Goal: Transaction & Acquisition: Book appointment/travel/reservation

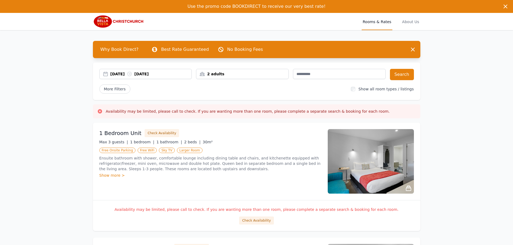
click at [126, 72] on div "17 Sep 2025 18 Sep 2025" at bounding box center [150, 73] width 81 height 5
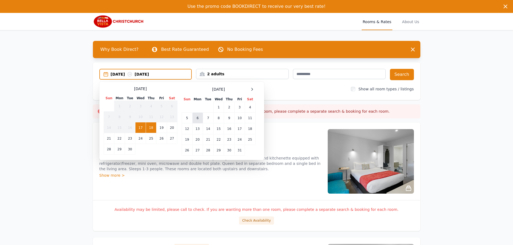
click at [200, 120] on td "6" at bounding box center [197, 118] width 11 height 11
click at [221, 121] on td "8" at bounding box center [218, 118] width 11 height 11
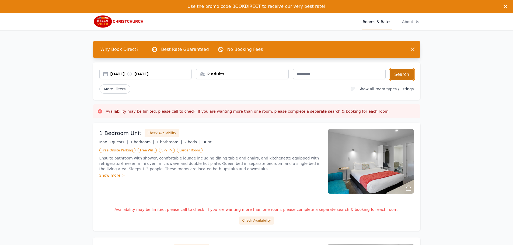
click at [407, 75] on button "Search" at bounding box center [402, 74] width 24 height 11
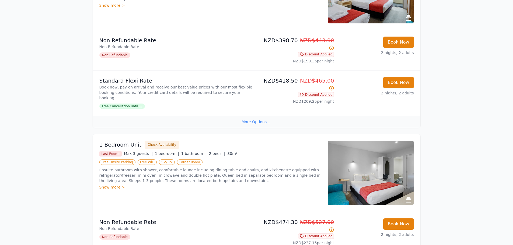
scroll to position [539, 0]
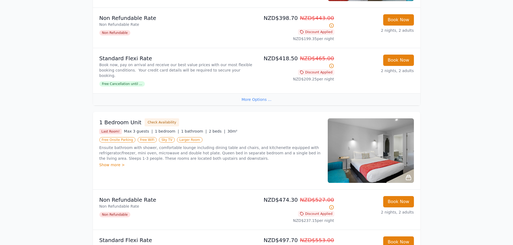
click at [352, 128] on img at bounding box center [371, 150] width 86 height 65
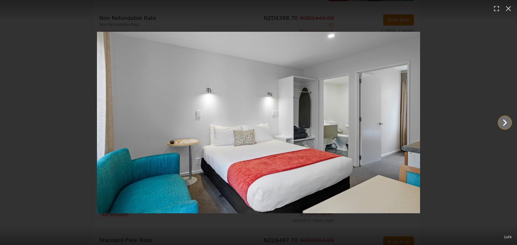
click at [506, 125] on icon "Show slide 2 of 4" at bounding box center [504, 122] width 13 height 13
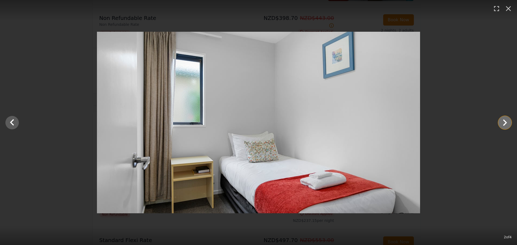
click at [506, 125] on icon "Show slide 3 of 4" at bounding box center [504, 122] width 13 height 13
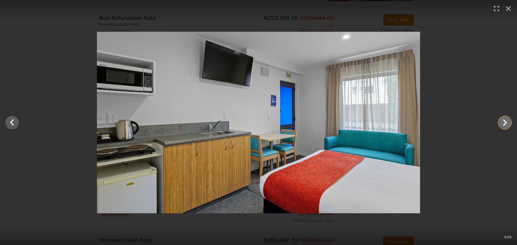
click at [506, 125] on icon "Show slide 4 of 4" at bounding box center [504, 122] width 13 height 13
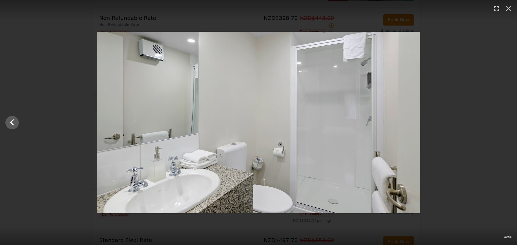
click at [506, 125] on div at bounding box center [258, 123] width 517 height 182
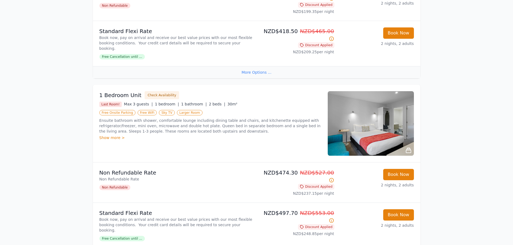
scroll to position [562, 0]
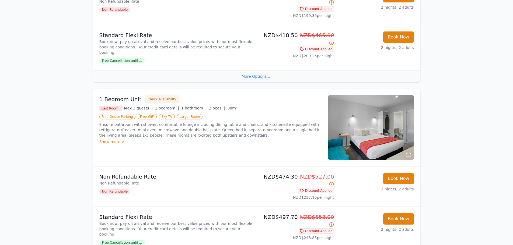
click at [112, 139] on div "Show more >" at bounding box center [210, 141] width 222 height 5
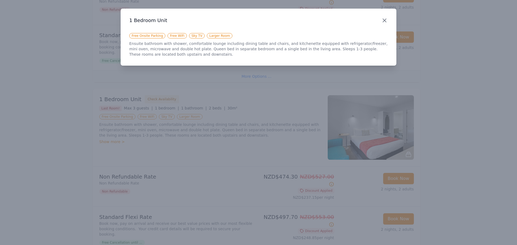
click at [386, 20] on icon "button" at bounding box center [384, 20] width 6 height 6
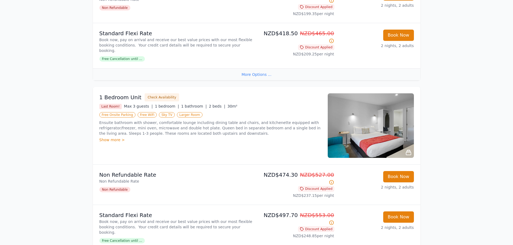
scroll to position [565, 0]
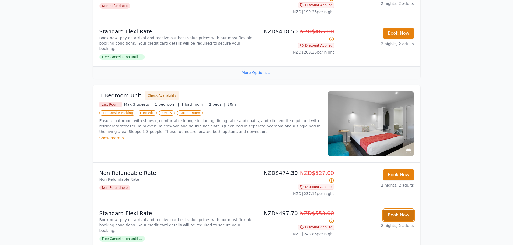
click at [397, 210] on button "Book Now" at bounding box center [398, 215] width 31 height 11
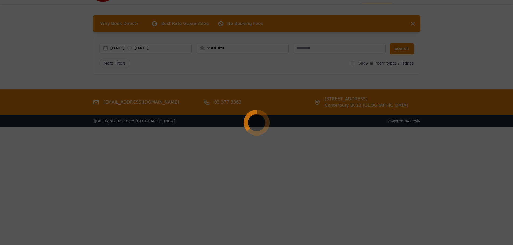
scroll to position [26, 0]
select select "**"
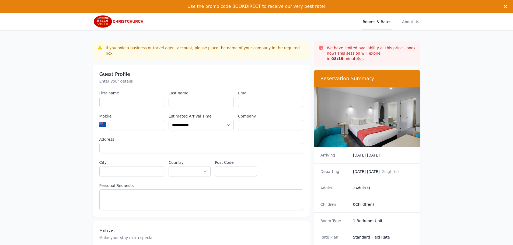
scroll to position [26, 0]
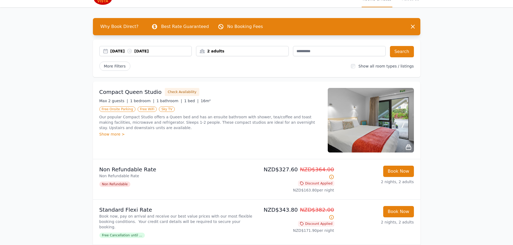
scroll to position [54, 0]
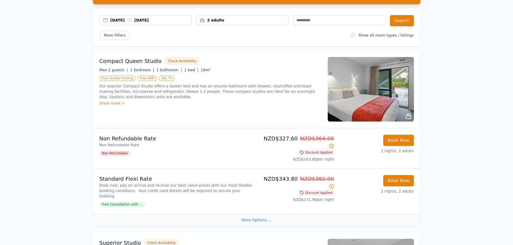
click at [370, 104] on img at bounding box center [371, 89] width 86 height 65
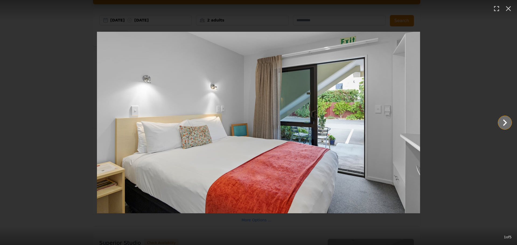
click at [503, 124] on icon "Show slide 2 of 5" at bounding box center [504, 122] width 13 height 13
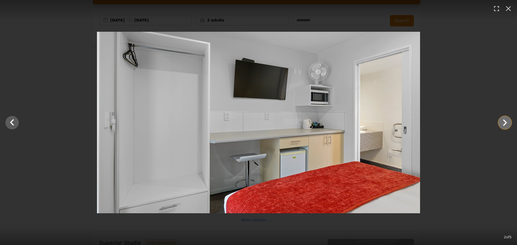
click at [503, 121] on icon "Show slide 3 of 5" at bounding box center [504, 122] width 13 height 13
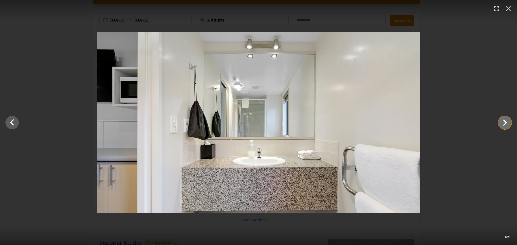
click at [503, 121] on icon "Show slide 4 of 5" at bounding box center [504, 122] width 13 height 13
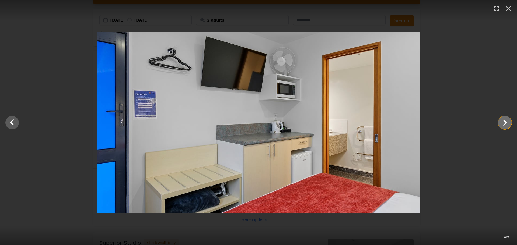
click at [503, 121] on icon "Show slide 5 of 5" at bounding box center [504, 122] width 13 height 13
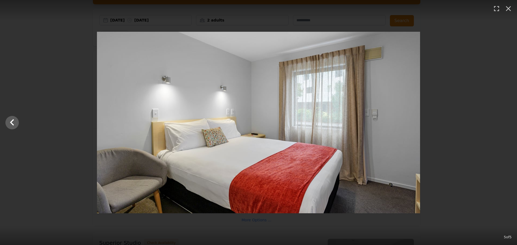
click at [503, 121] on div at bounding box center [258, 123] width 517 height 182
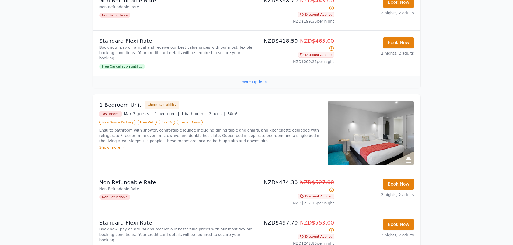
scroll to position [565, 0]
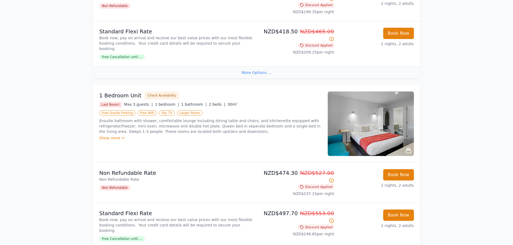
click at [357, 100] on img at bounding box center [371, 124] width 86 height 65
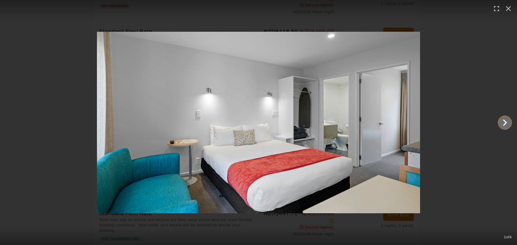
click at [503, 123] on icon "Show slide 2 of 4" at bounding box center [504, 122] width 13 height 13
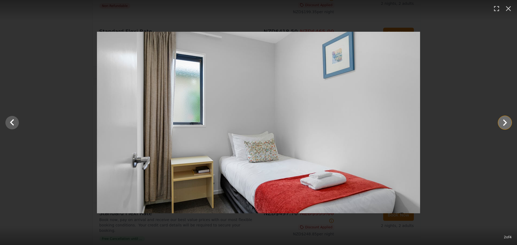
click at [503, 123] on icon "Show slide 3 of 4" at bounding box center [504, 122] width 13 height 13
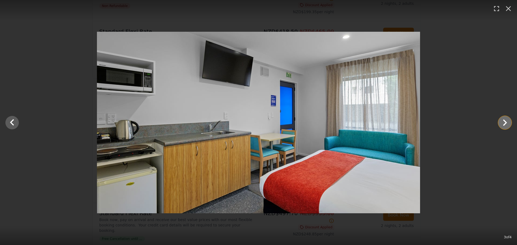
click at [503, 123] on icon "Show slide 4 of 4" at bounding box center [504, 122] width 13 height 13
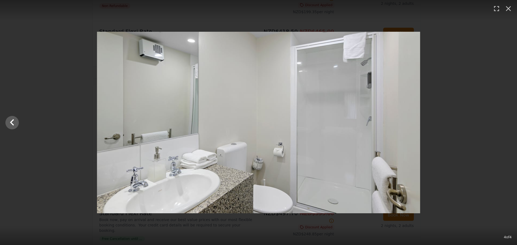
click at [503, 123] on div at bounding box center [258, 123] width 517 height 182
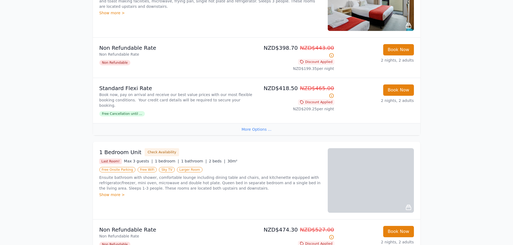
scroll to position [565, 0]
